Goal: Task Accomplishment & Management: Use online tool/utility

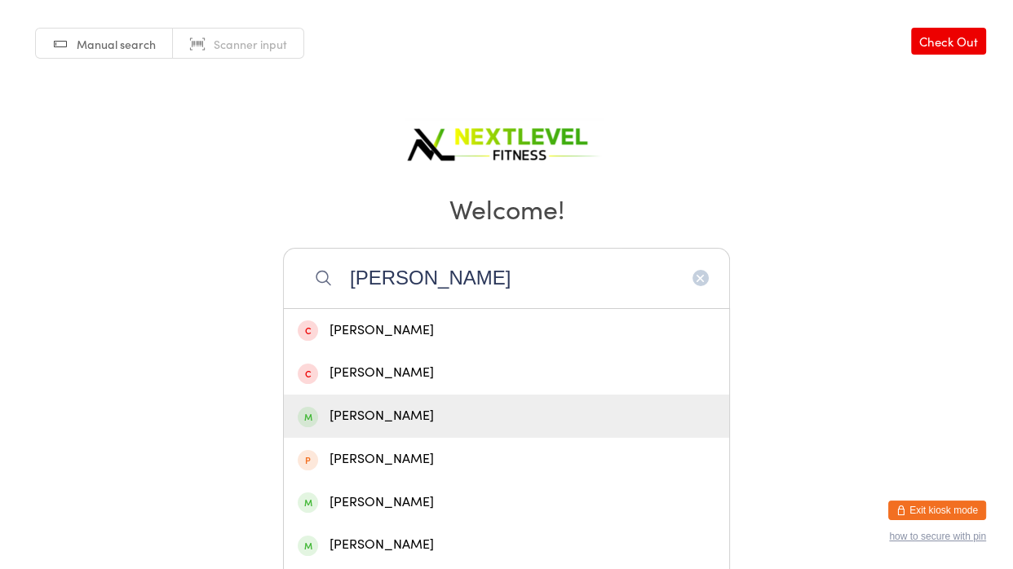
type input "[PERSON_NAME]"
click at [421, 415] on div "[PERSON_NAME]" at bounding box center [507, 416] width 418 height 22
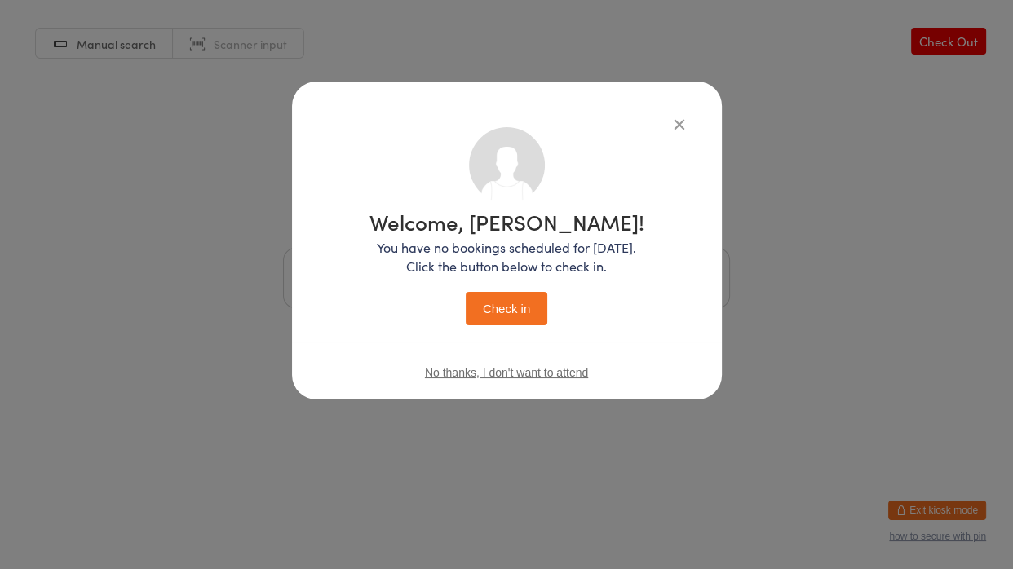
click at [519, 304] on button "Check in" at bounding box center [507, 308] width 82 height 33
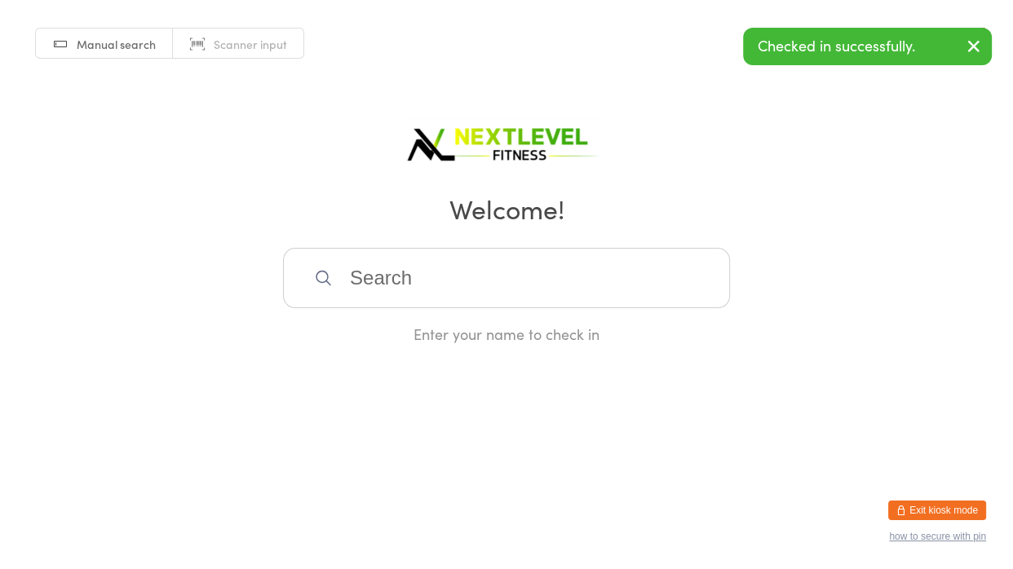
click at [504, 301] on input "search" at bounding box center [506, 278] width 447 height 60
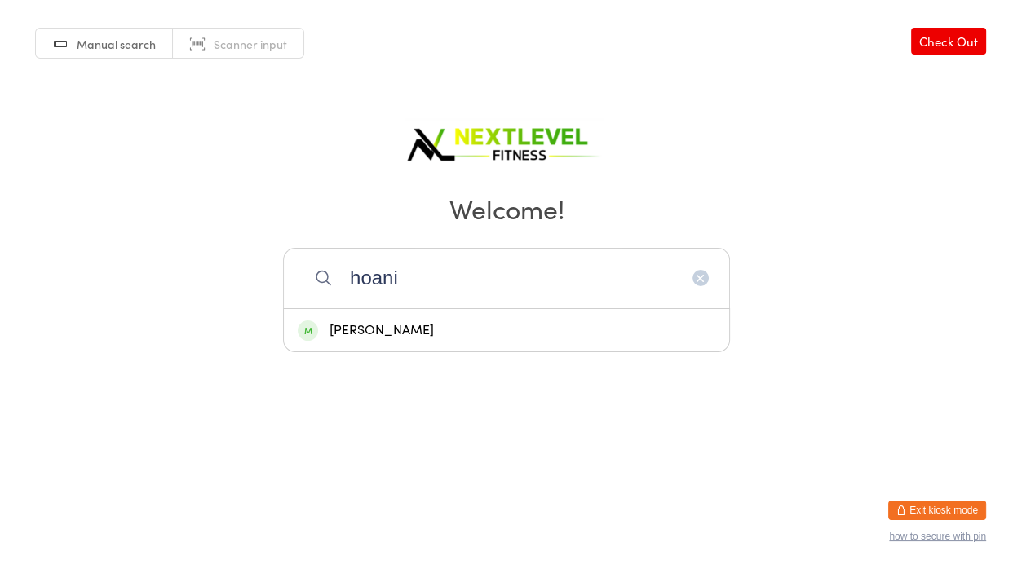
type input "hoani"
click at [447, 331] on div "[PERSON_NAME]" at bounding box center [507, 331] width 418 height 22
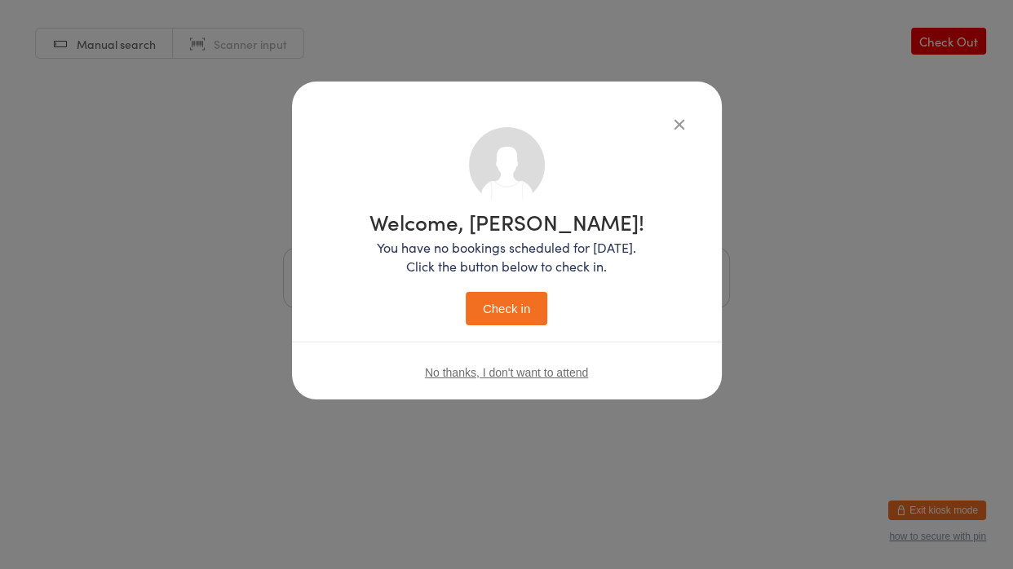
click at [517, 322] on button "Check in" at bounding box center [507, 308] width 82 height 33
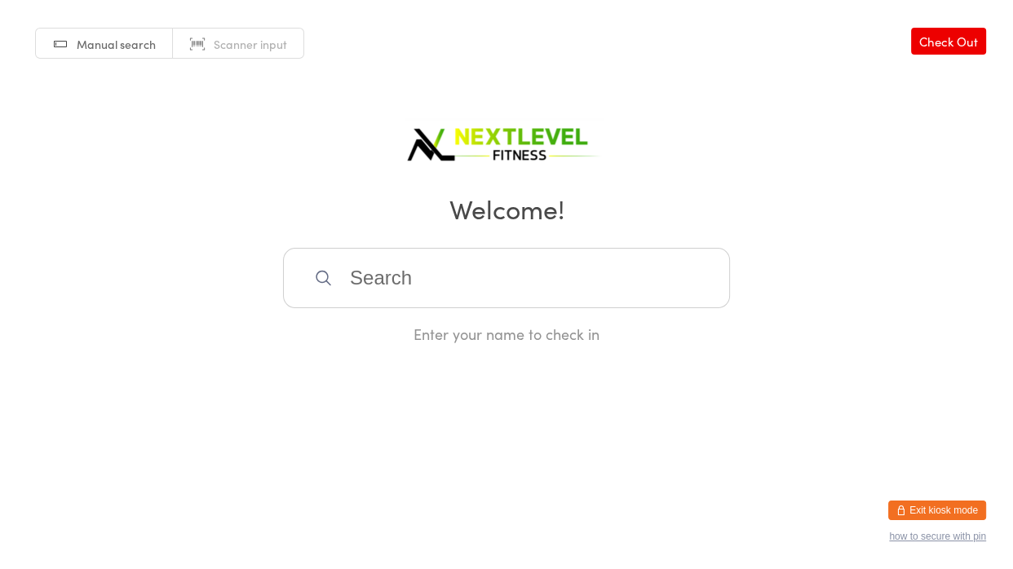
click at [369, 278] on input "search" at bounding box center [506, 278] width 447 height 60
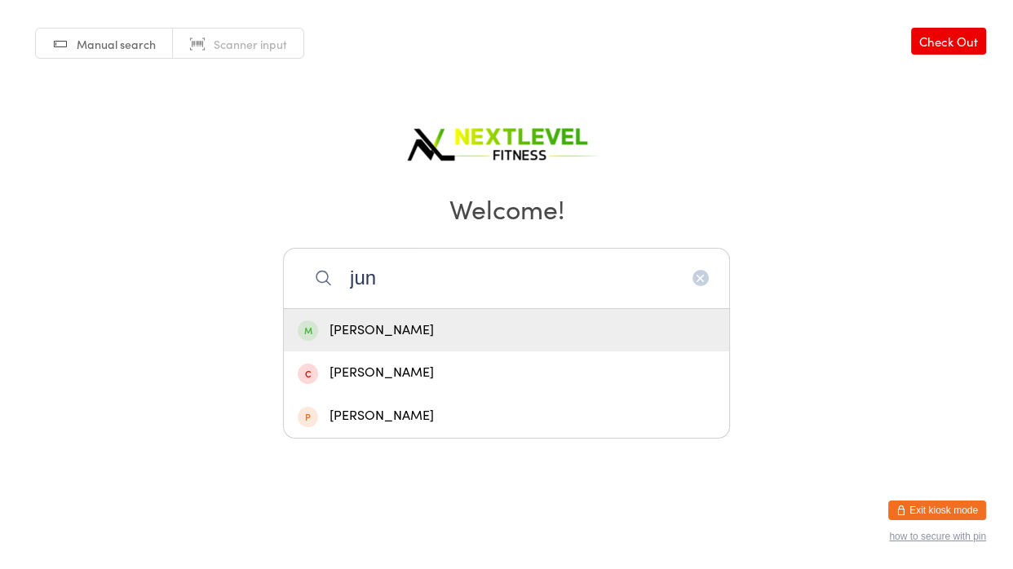
type input "jun"
click at [341, 332] on div "[PERSON_NAME]" at bounding box center [507, 331] width 418 height 22
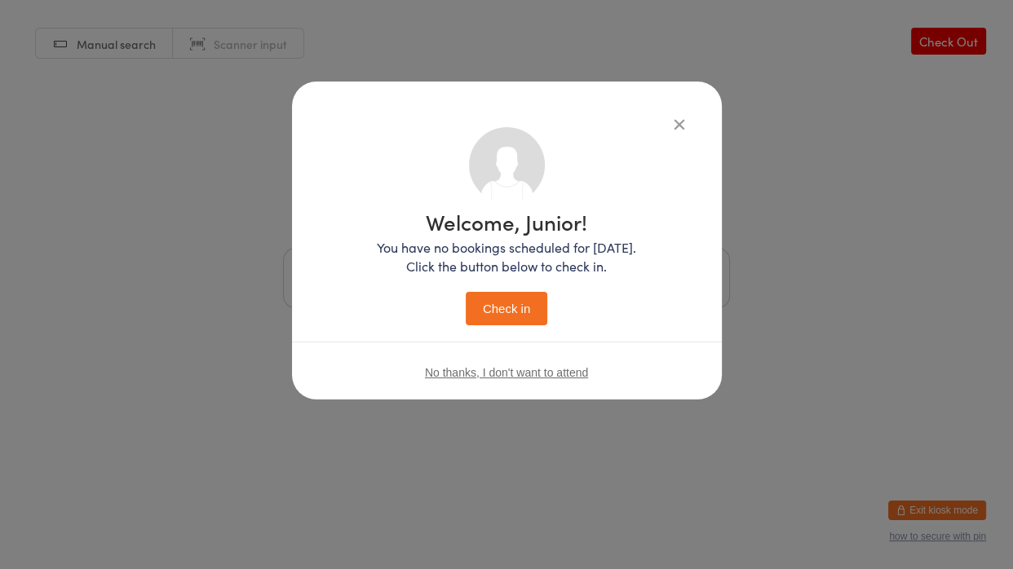
click at [521, 311] on button "Check in" at bounding box center [507, 308] width 82 height 33
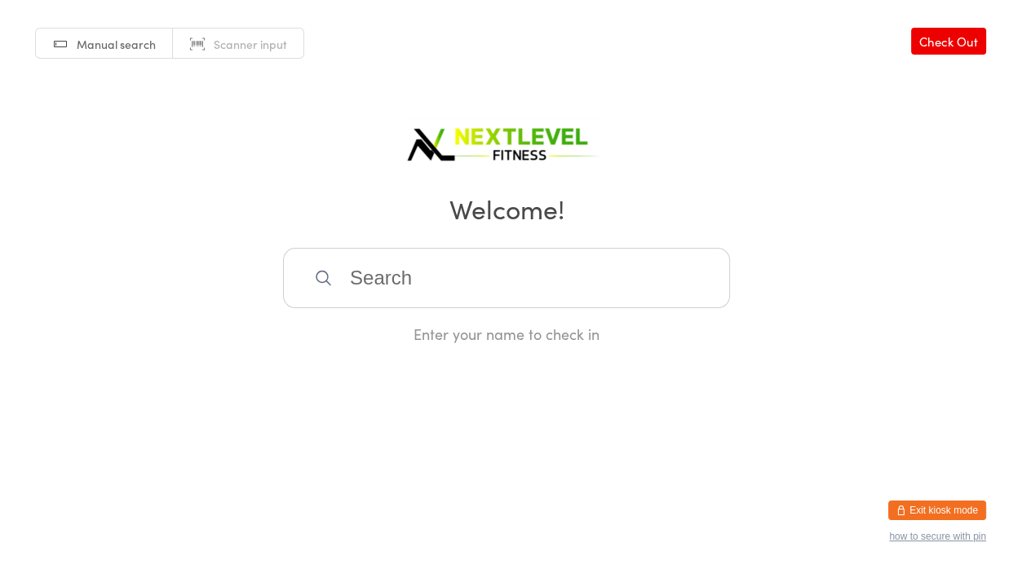
click at [350, 271] on input "search" at bounding box center [506, 278] width 447 height 60
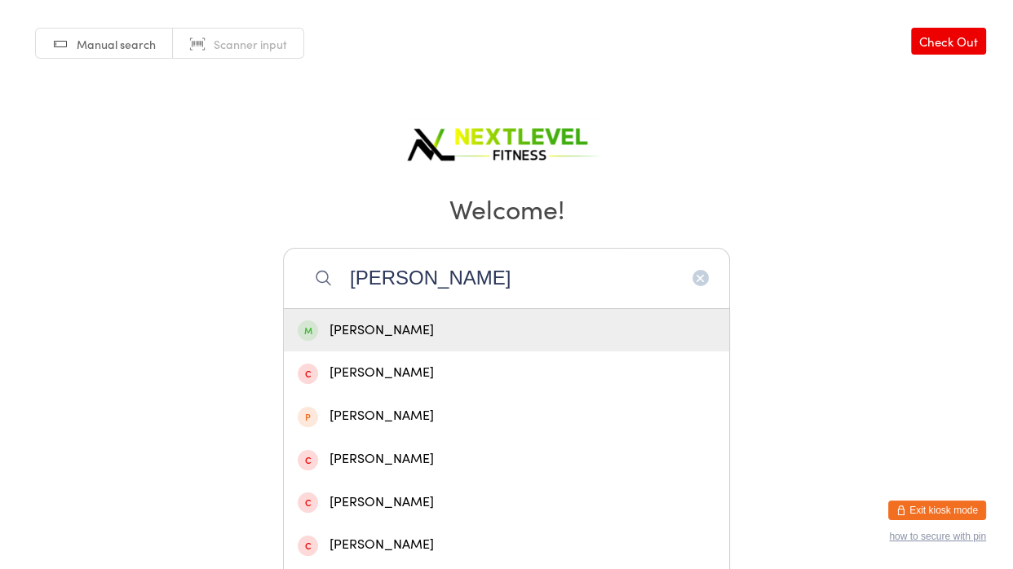
type input "[PERSON_NAME]"
click at [357, 334] on div "[PERSON_NAME]" at bounding box center [507, 331] width 418 height 22
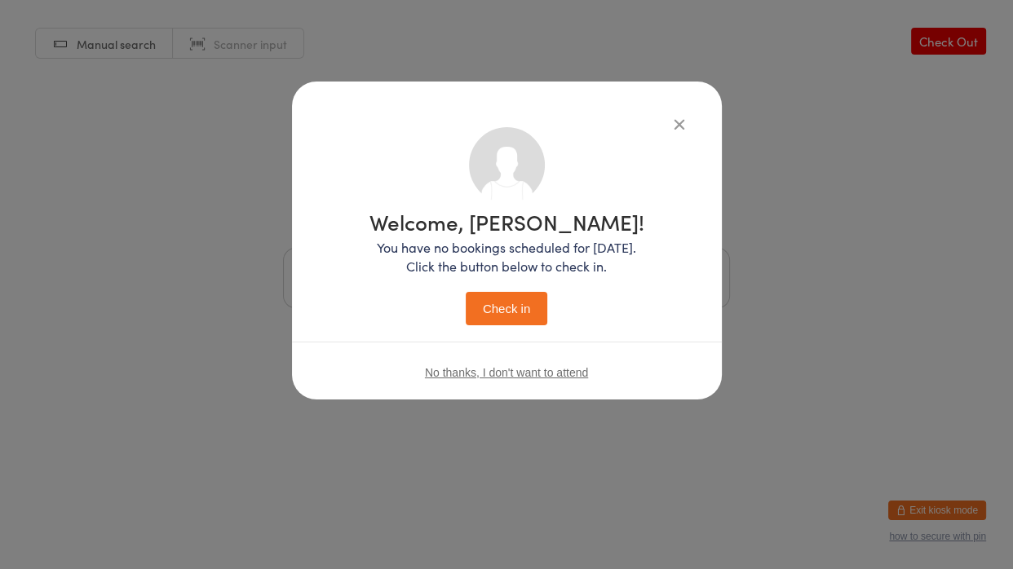
click at [511, 312] on button "Check in" at bounding box center [507, 308] width 82 height 33
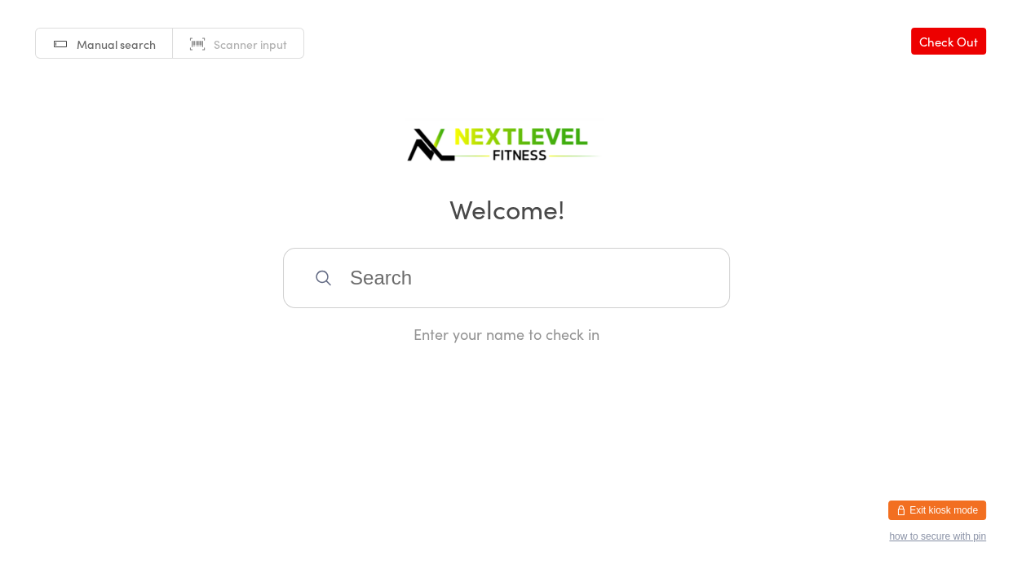
click at [605, 285] on input "search" at bounding box center [506, 278] width 447 height 60
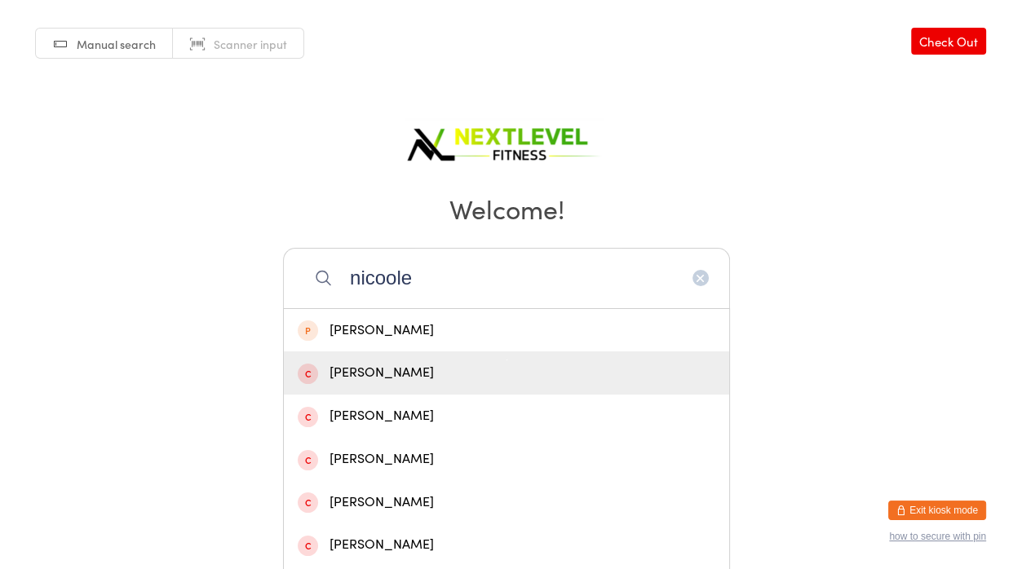
click at [395, 278] on input "nicoole" at bounding box center [506, 278] width 447 height 60
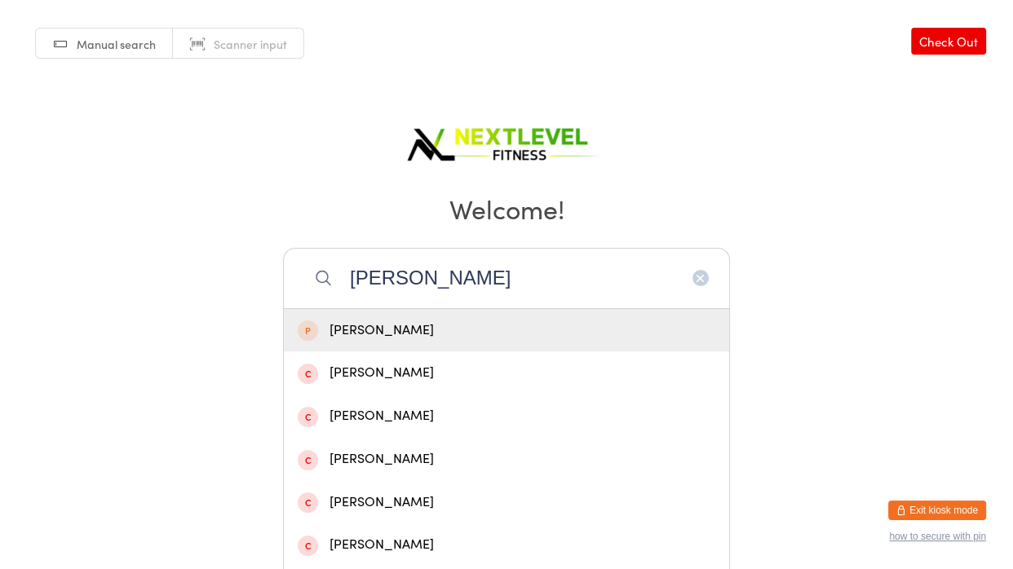
click at [441, 285] on input "[PERSON_NAME]" at bounding box center [506, 278] width 447 height 60
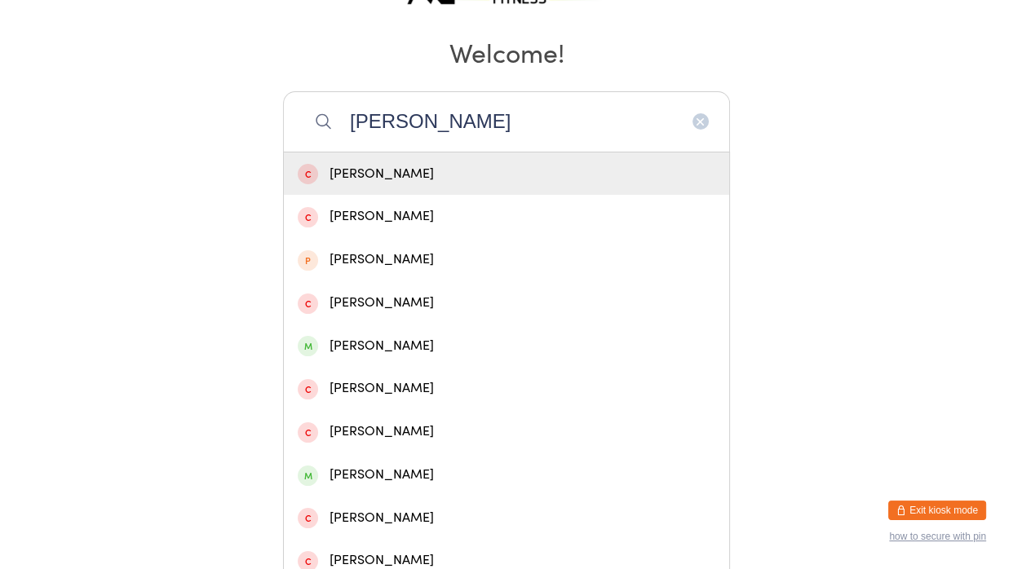
click at [420, 132] on input "[PERSON_NAME]" at bounding box center [506, 121] width 447 height 60
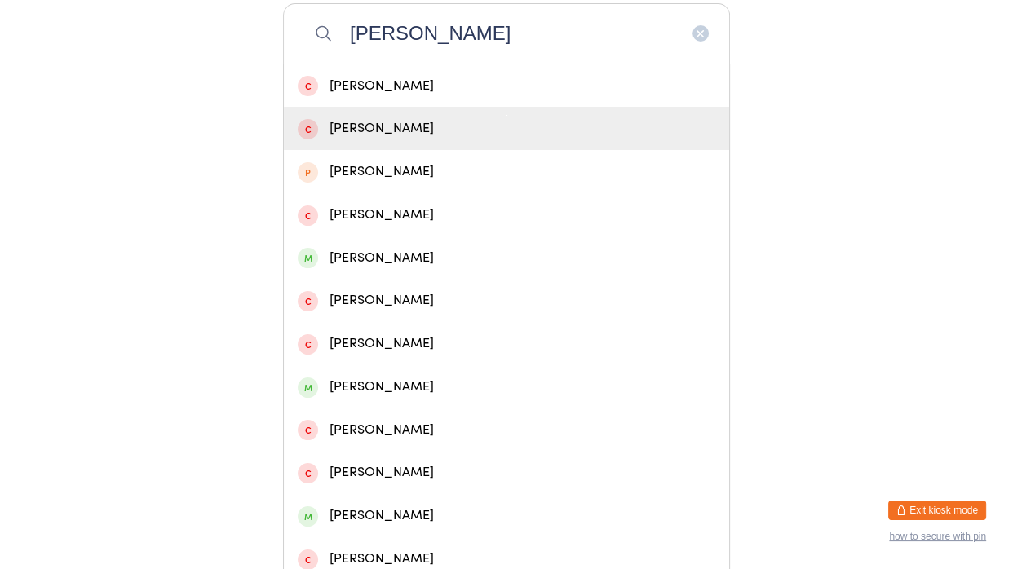
scroll to position [248, 0]
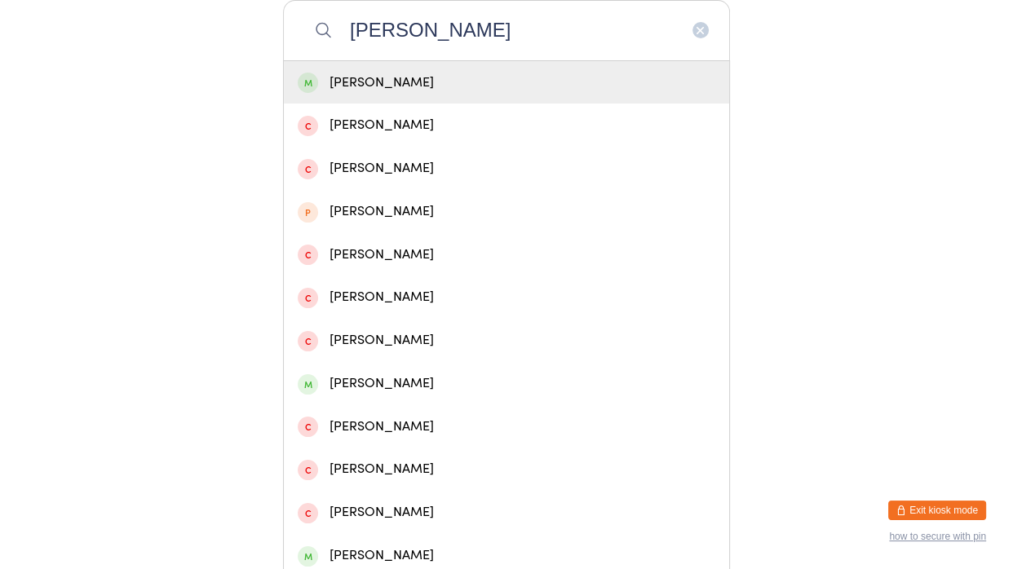
type input "[PERSON_NAME]"
click at [505, 70] on div "[PERSON_NAME]" at bounding box center [506, 82] width 445 height 43
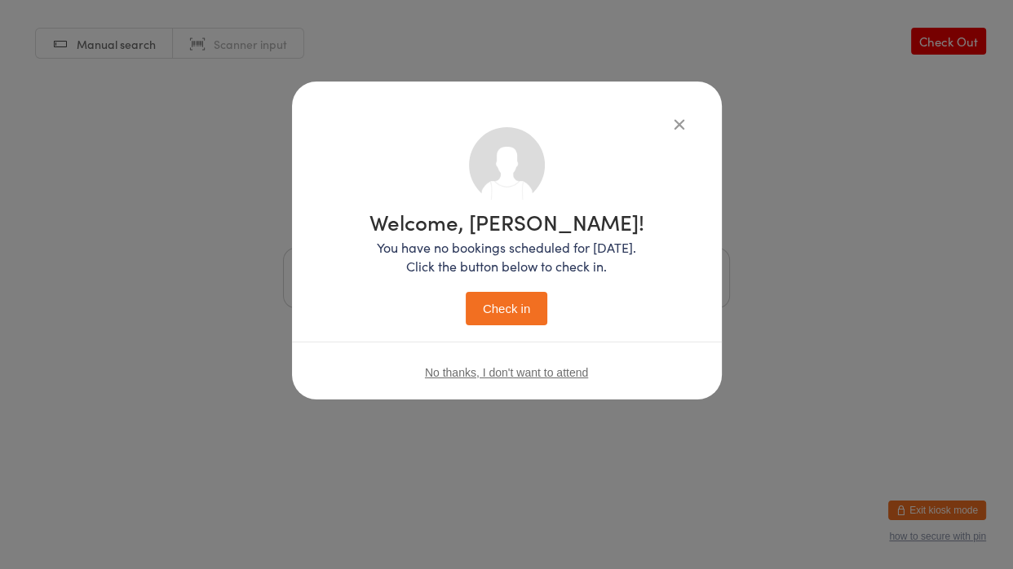
click at [500, 312] on button "Check in" at bounding box center [507, 308] width 82 height 33
